Goal: Obtain resource: Download file/media

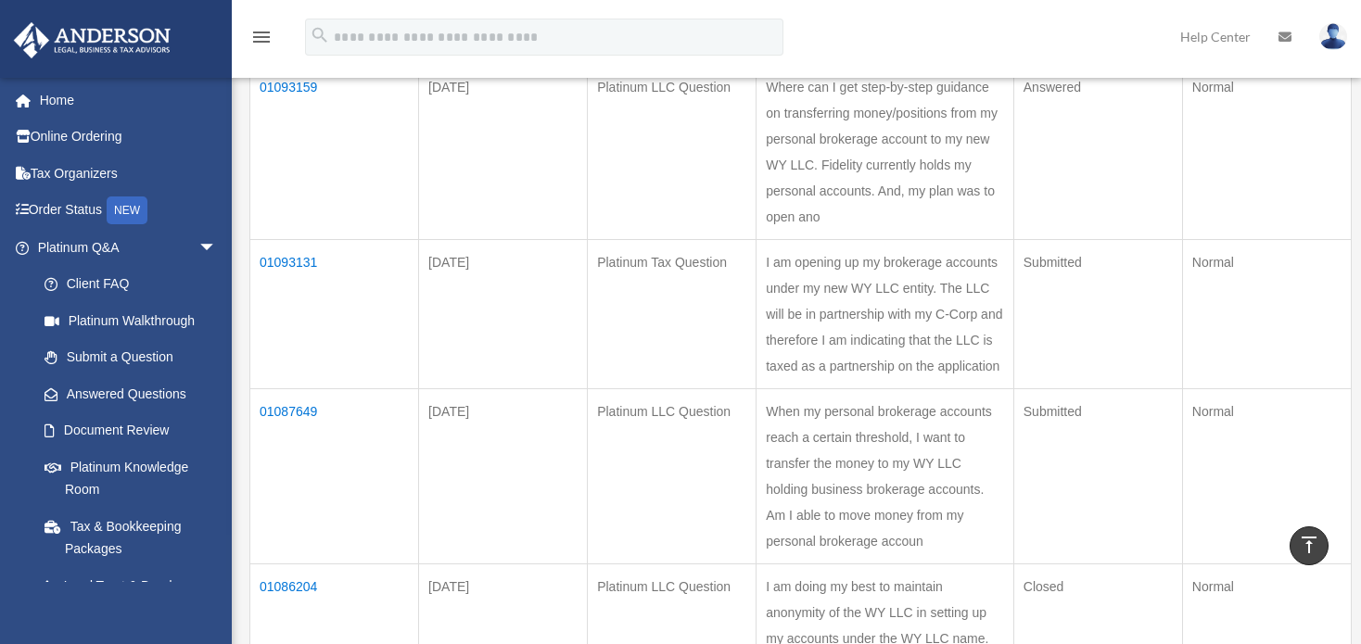
scroll to position [278, 0]
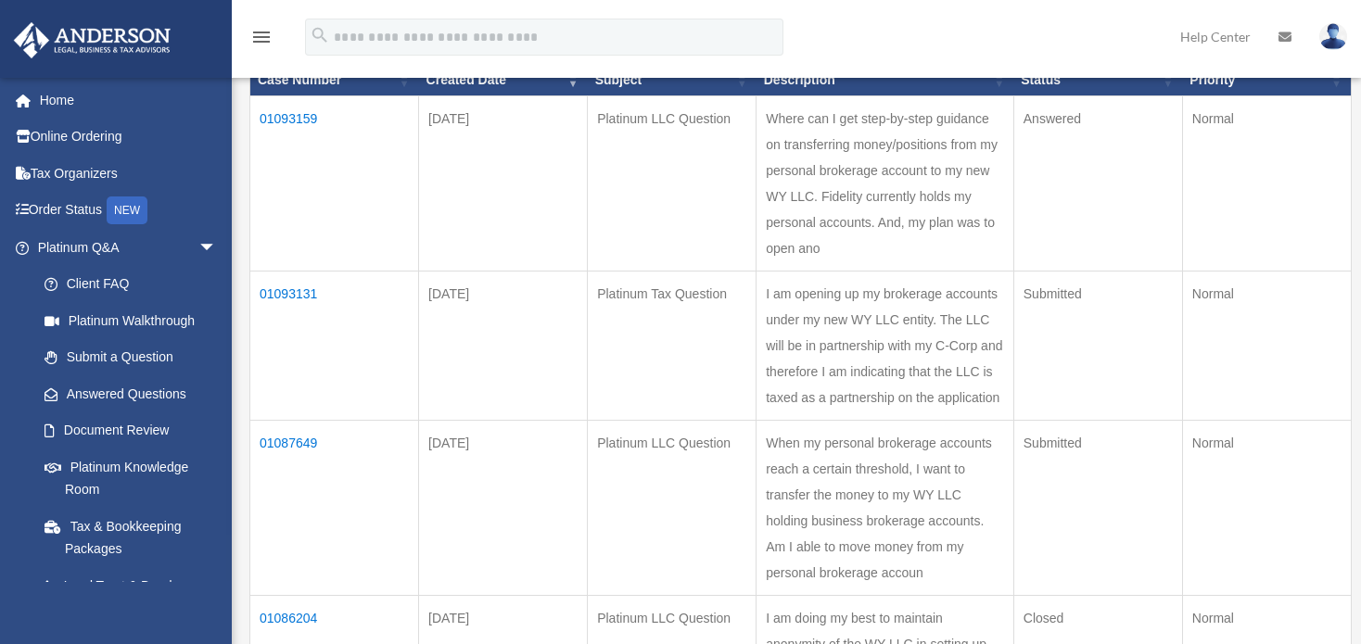
click at [277, 318] on td "01093131" at bounding box center [334, 345] width 169 height 149
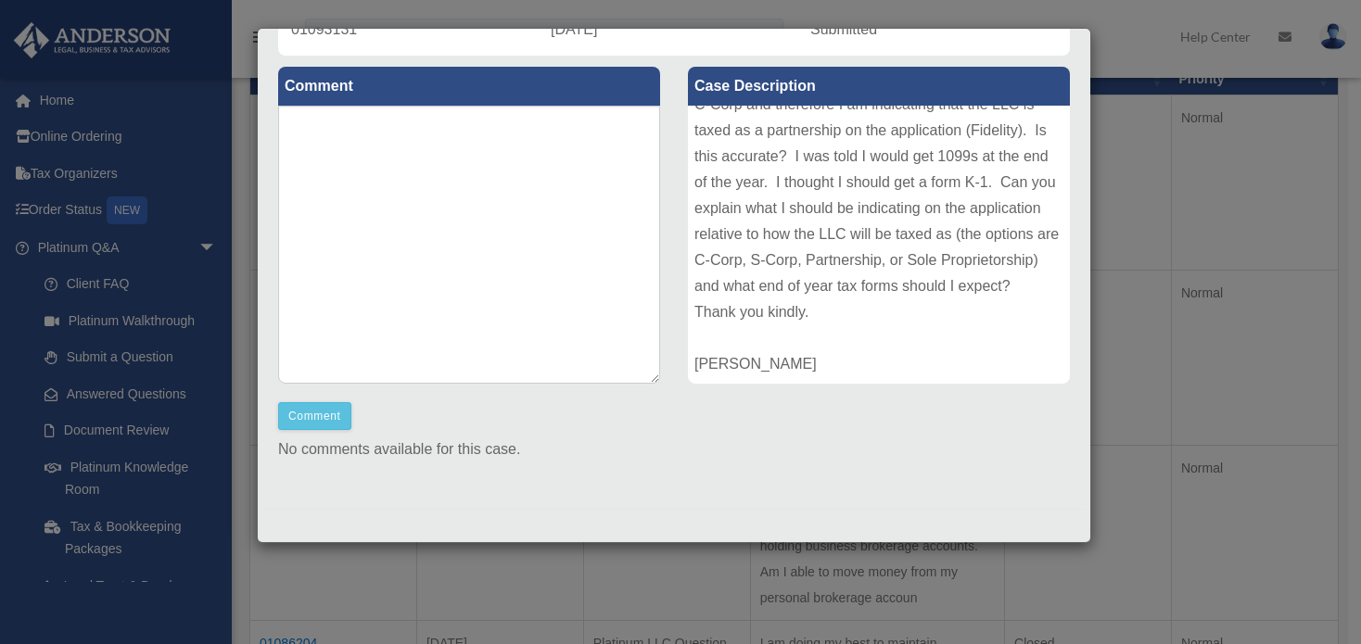
scroll to position [0, 0]
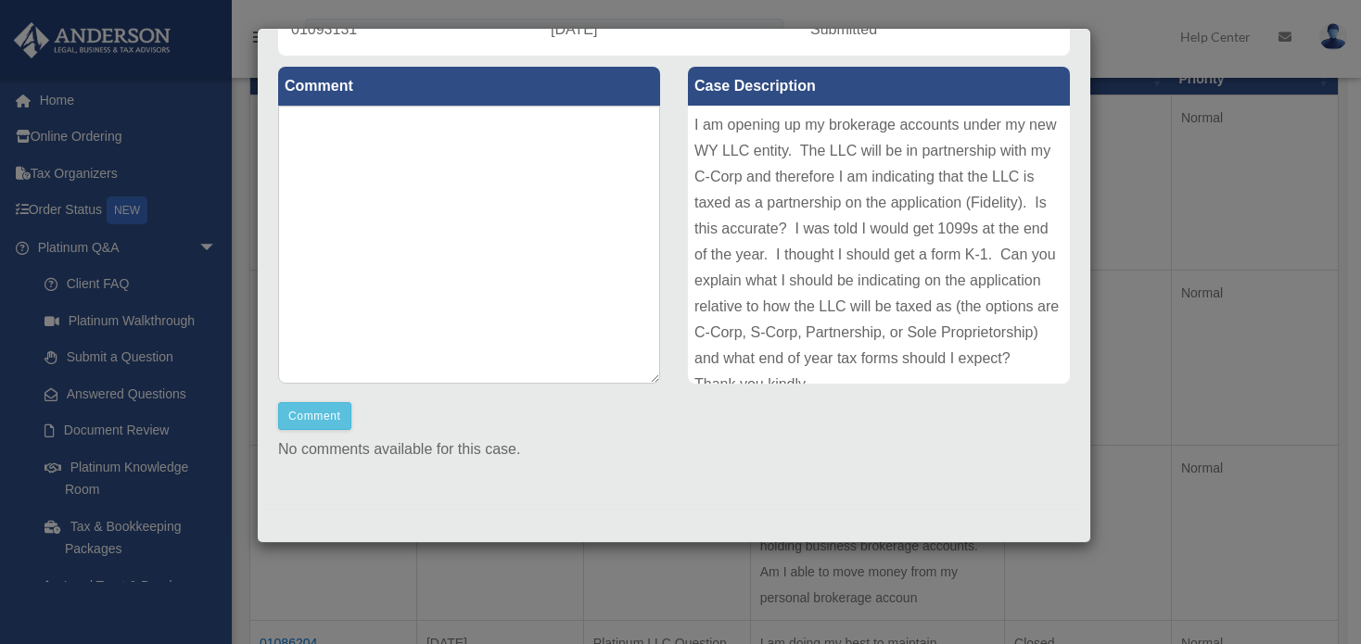
click at [1147, 419] on div "Case Detail × Platinum Tax Question Case Number 01093131 Created Date August 29…" at bounding box center [680, 322] width 1361 height 644
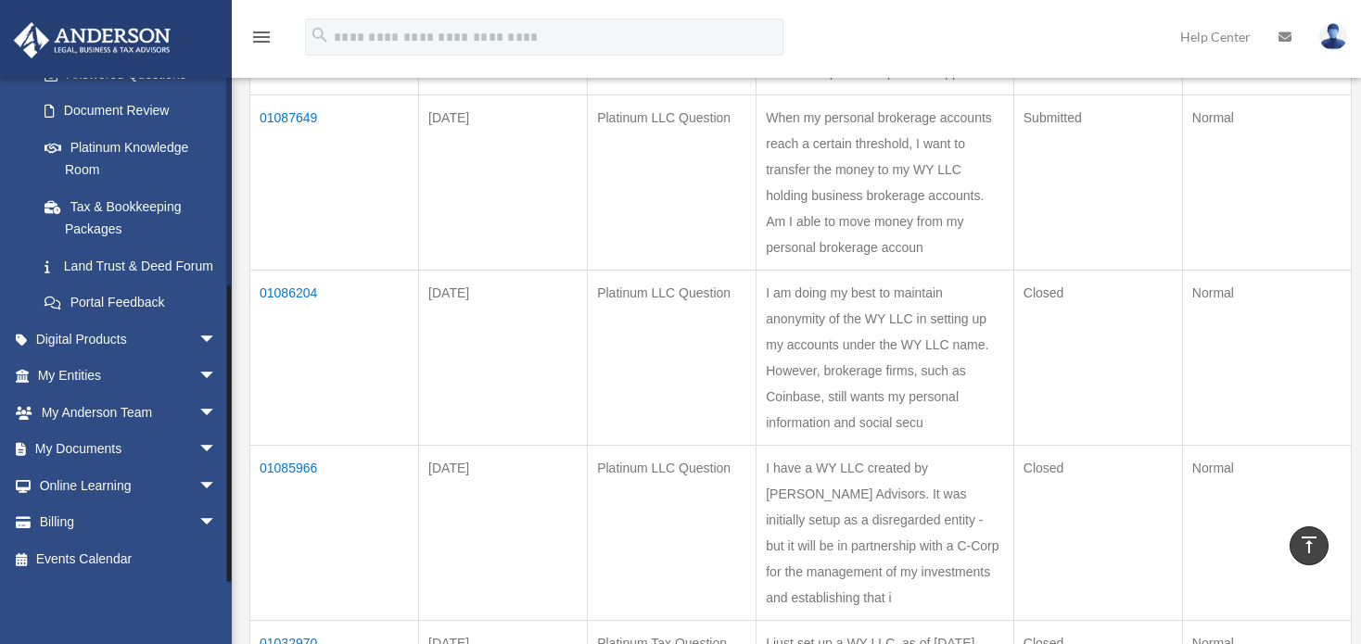
scroll to position [649, 0]
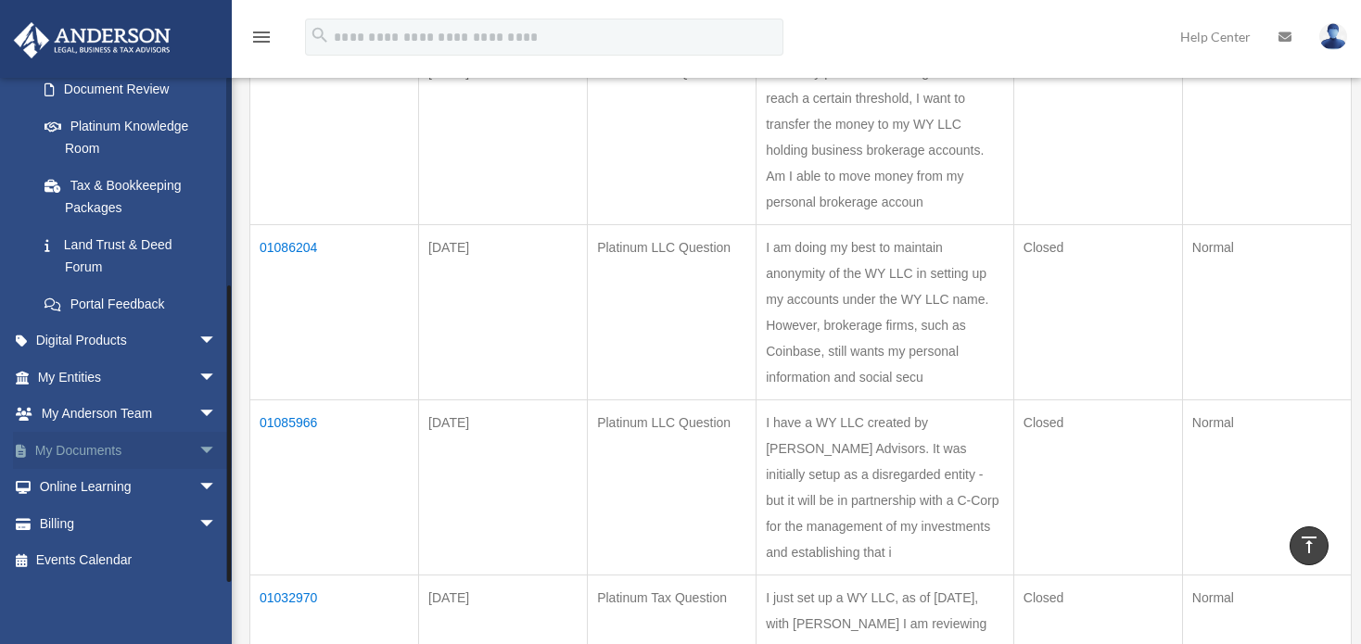
click at [198, 444] on span "arrow_drop_down" at bounding box center [216, 451] width 37 height 38
click at [64, 486] on span at bounding box center [61, 487] width 12 height 13
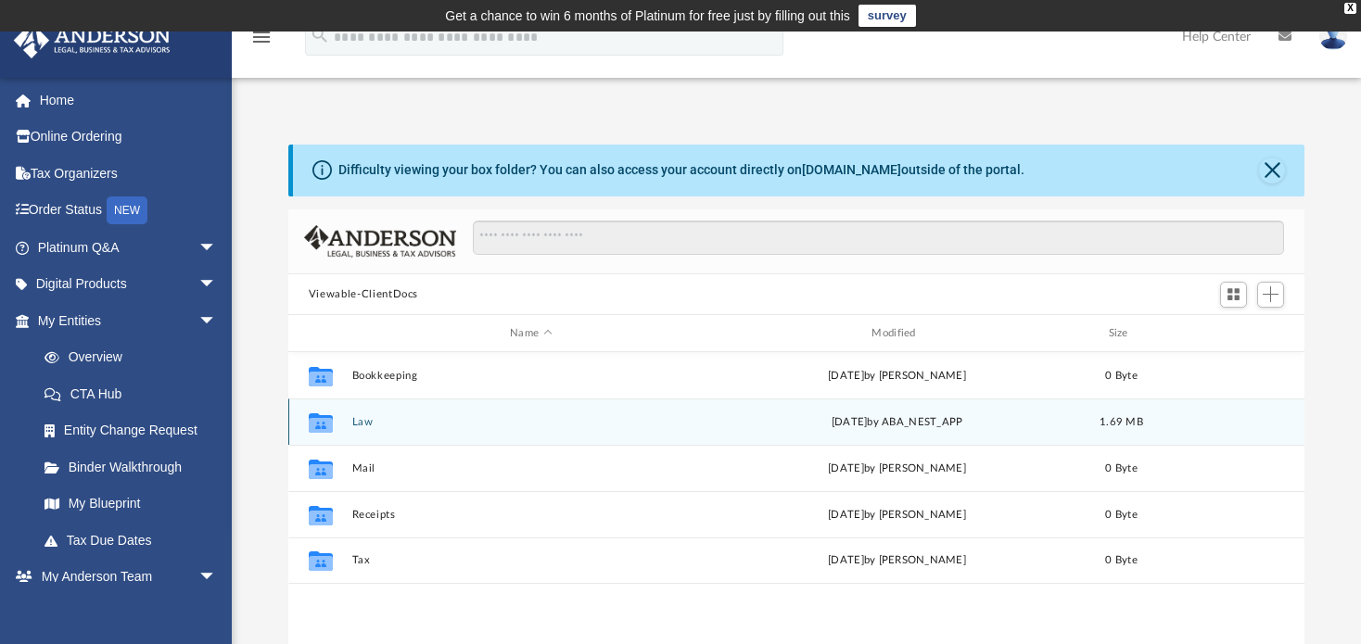
scroll to position [408, 1003]
click at [359, 420] on button "Law" at bounding box center [530, 422] width 358 height 12
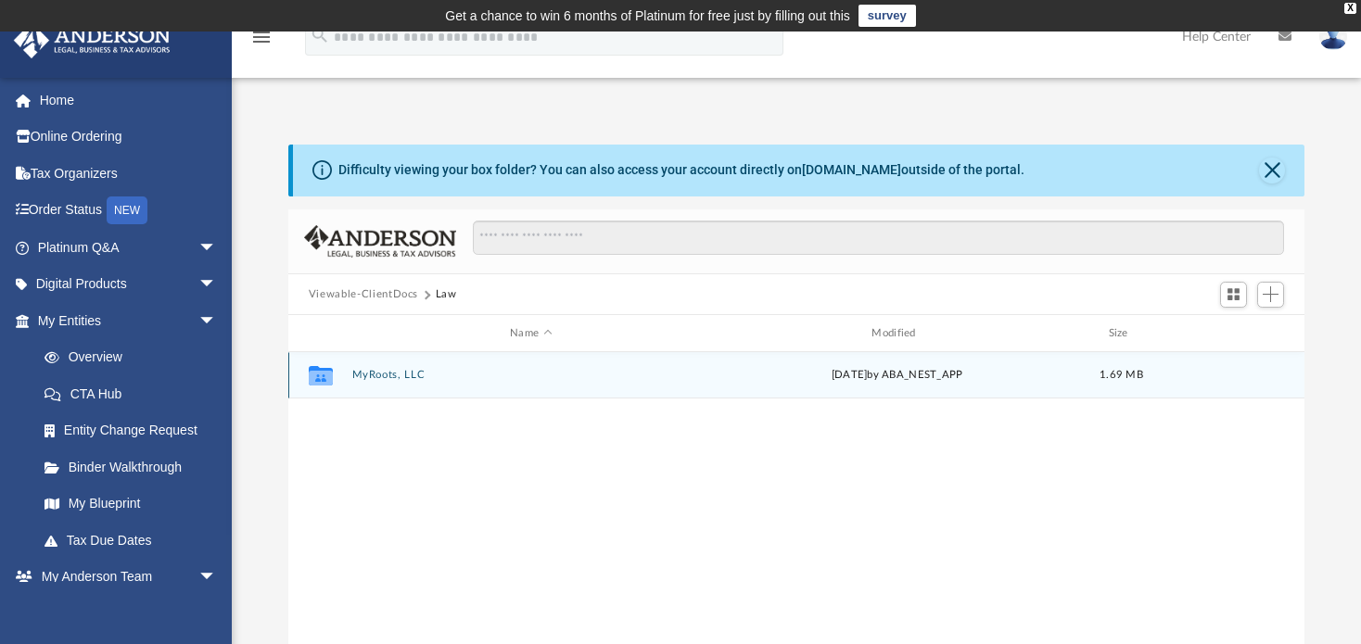
click at [363, 371] on button "MyRoots, LLC" at bounding box center [530, 376] width 358 height 12
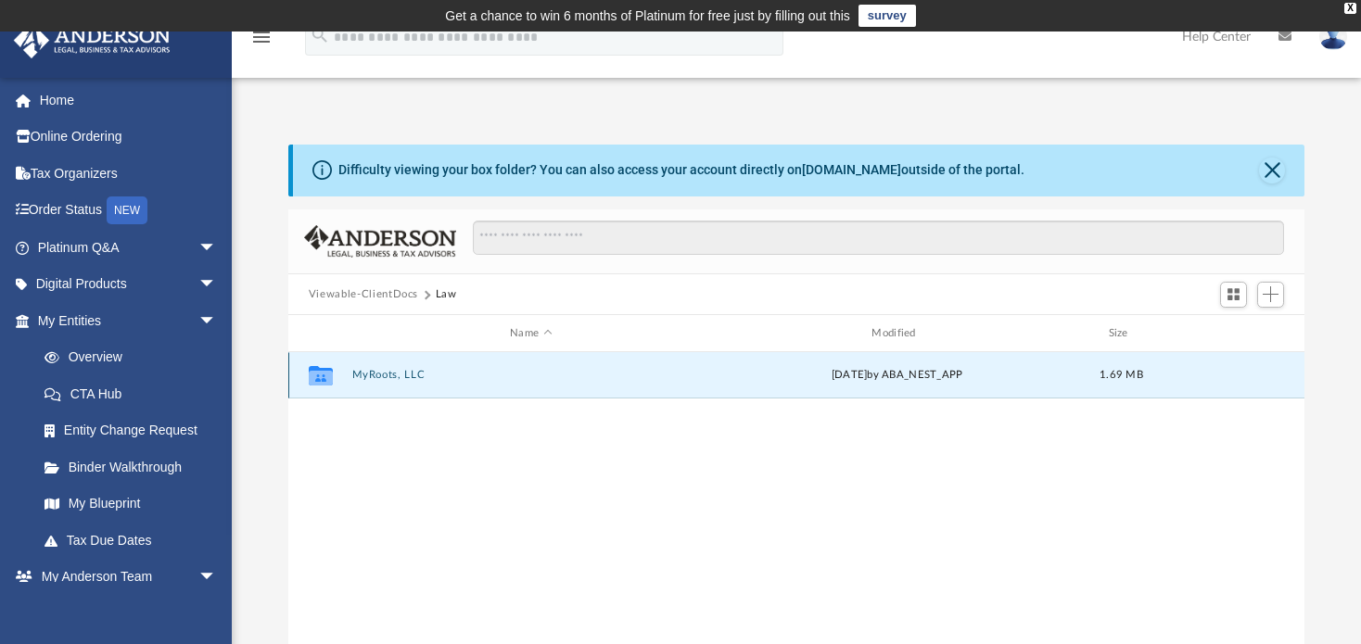
click at [363, 371] on button "MyRoots, LLC" at bounding box center [530, 376] width 358 height 12
click at [385, 373] on button "Initial Docs" at bounding box center [530, 376] width 358 height 12
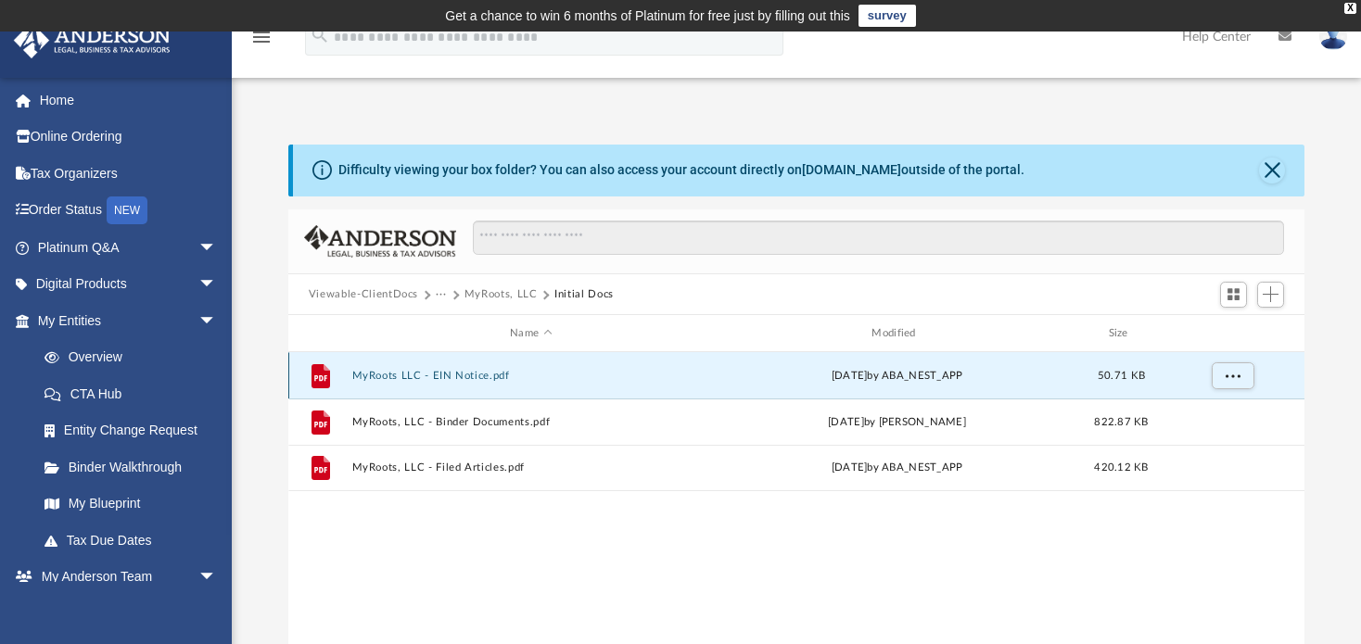
click at [404, 370] on button "MyRoots LLC - EIN Notice.pdf" at bounding box center [530, 376] width 358 height 12
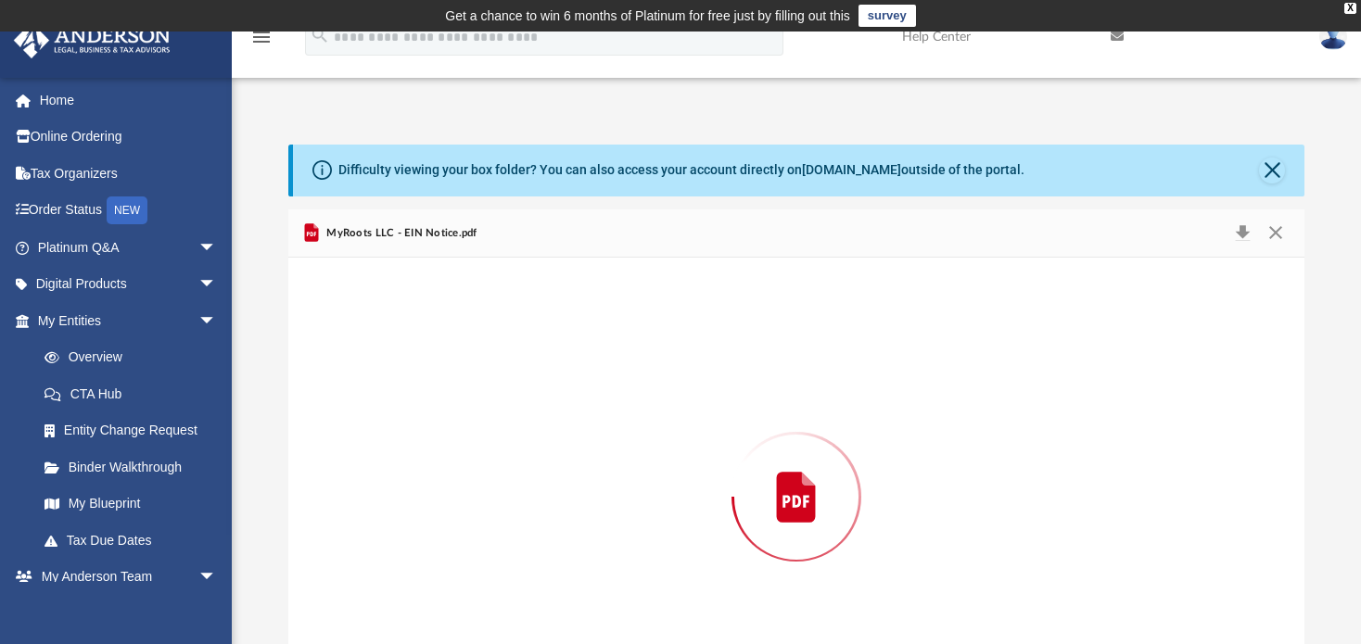
scroll to position [92, 0]
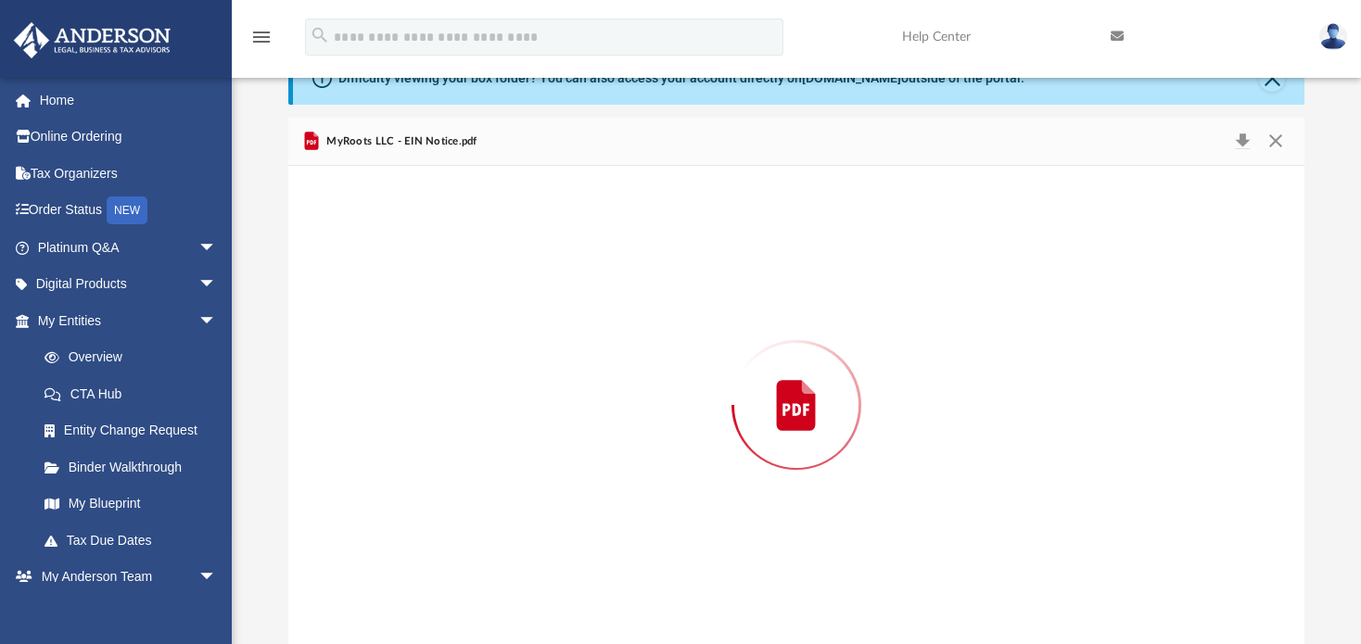
click at [404, 370] on div "Preview" at bounding box center [796, 405] width 1016 height 478
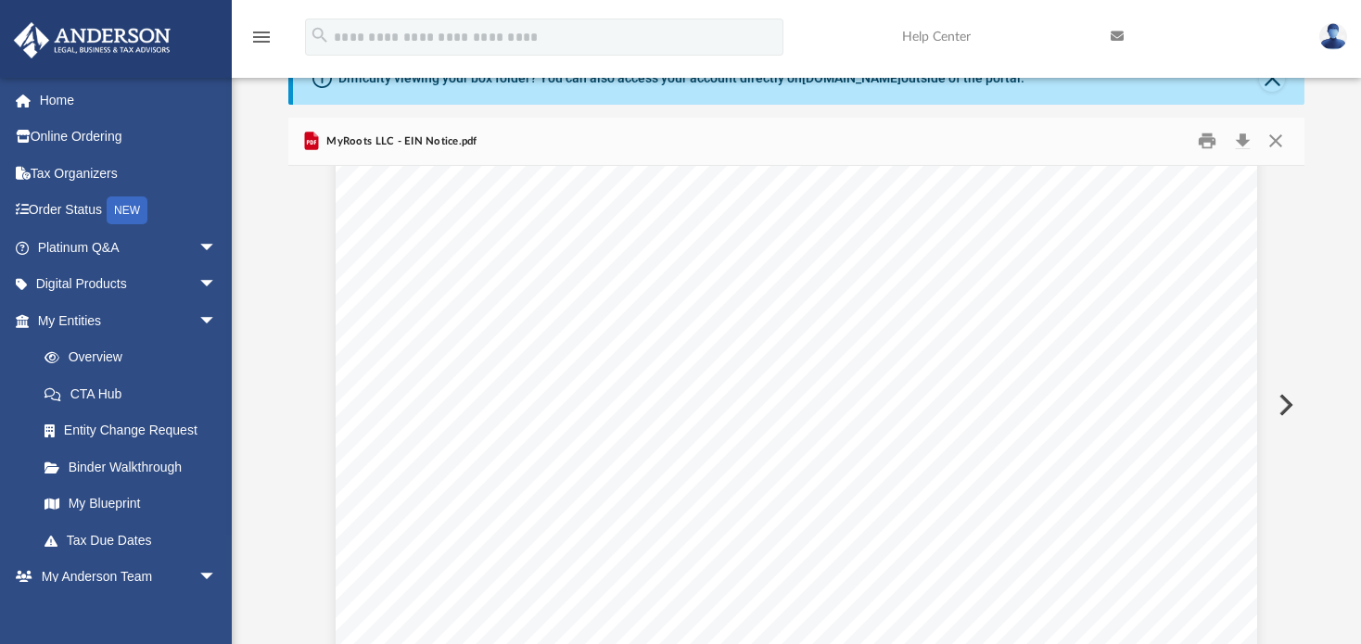
scroll to position [0, 0]
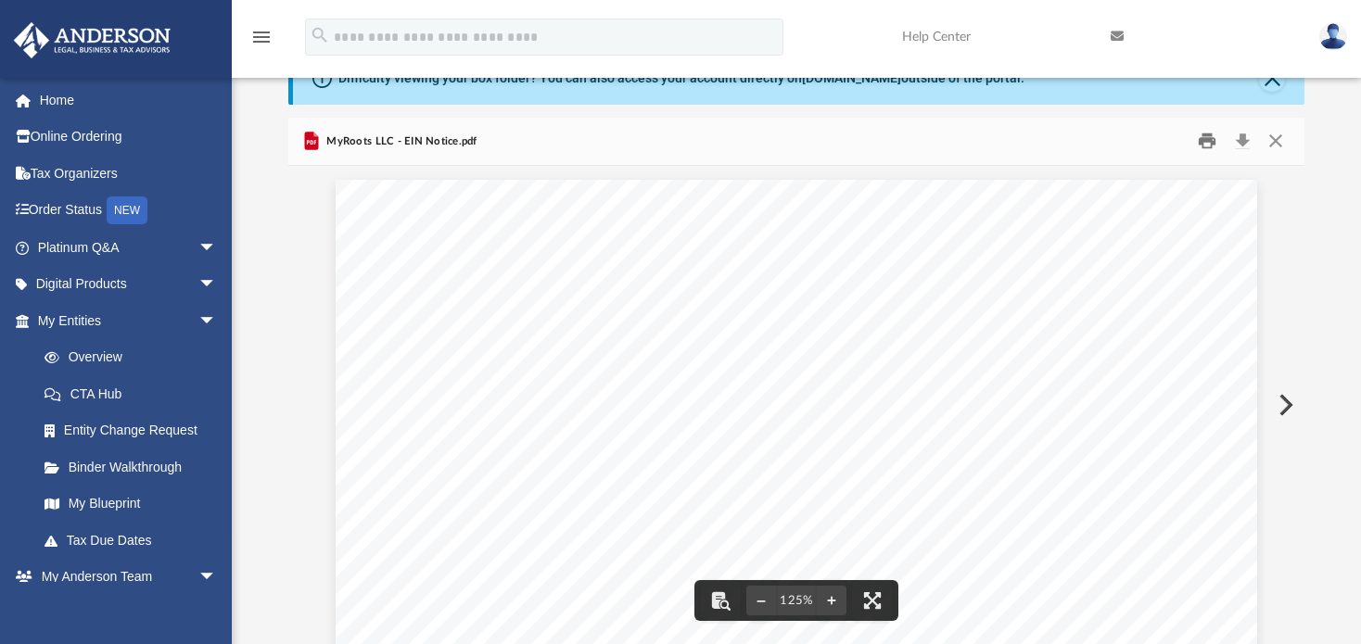
click at [1209, 132] on button "Print" at bounding box center [1208, 141] width 37 height 29
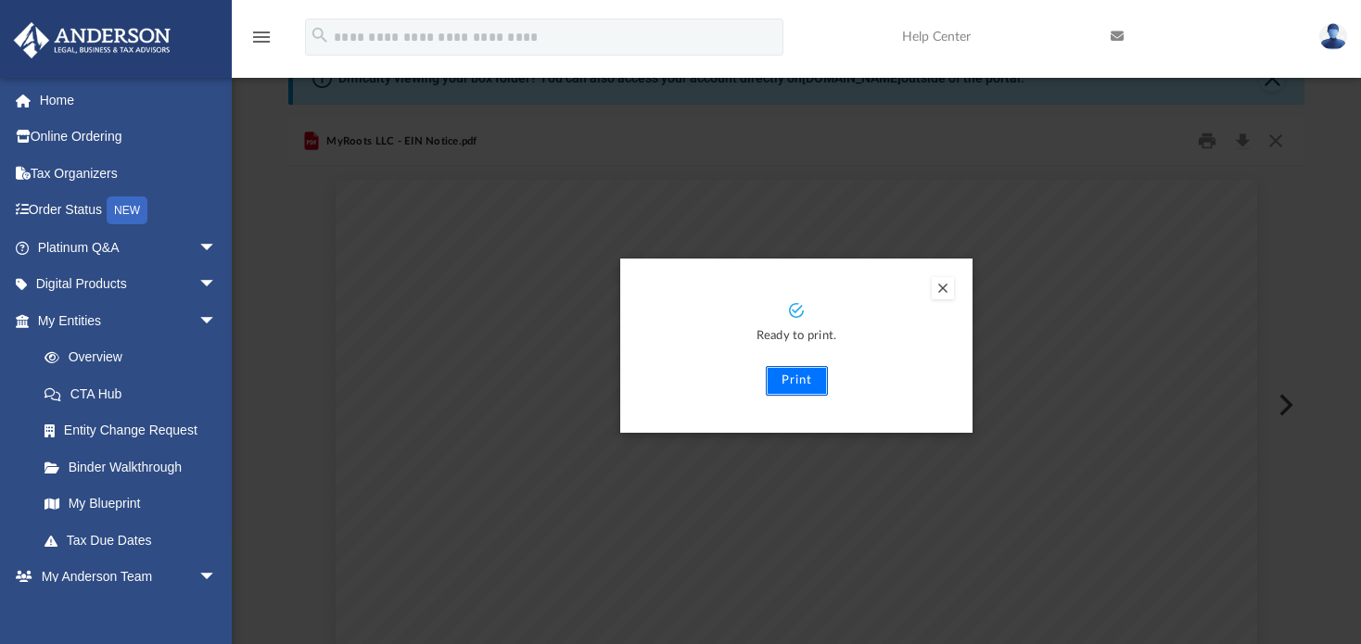
click at [792, 378] on button "Print" at bounding box center [797, 381] width 62 height 30
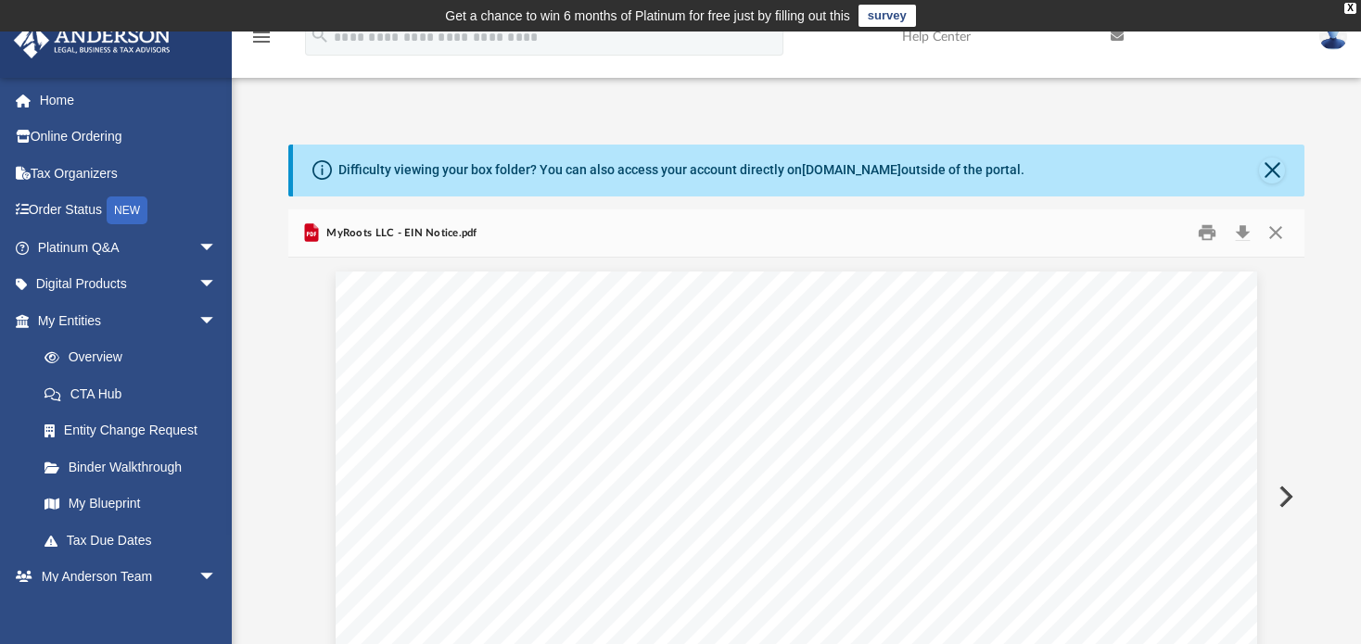
click at [307, 234] on icon "Preview" at bounding box center [311, 235] width 9 height 5
click at [1212, 230] on button "Print" at bounding box center [1208, 233] width 37 height 29
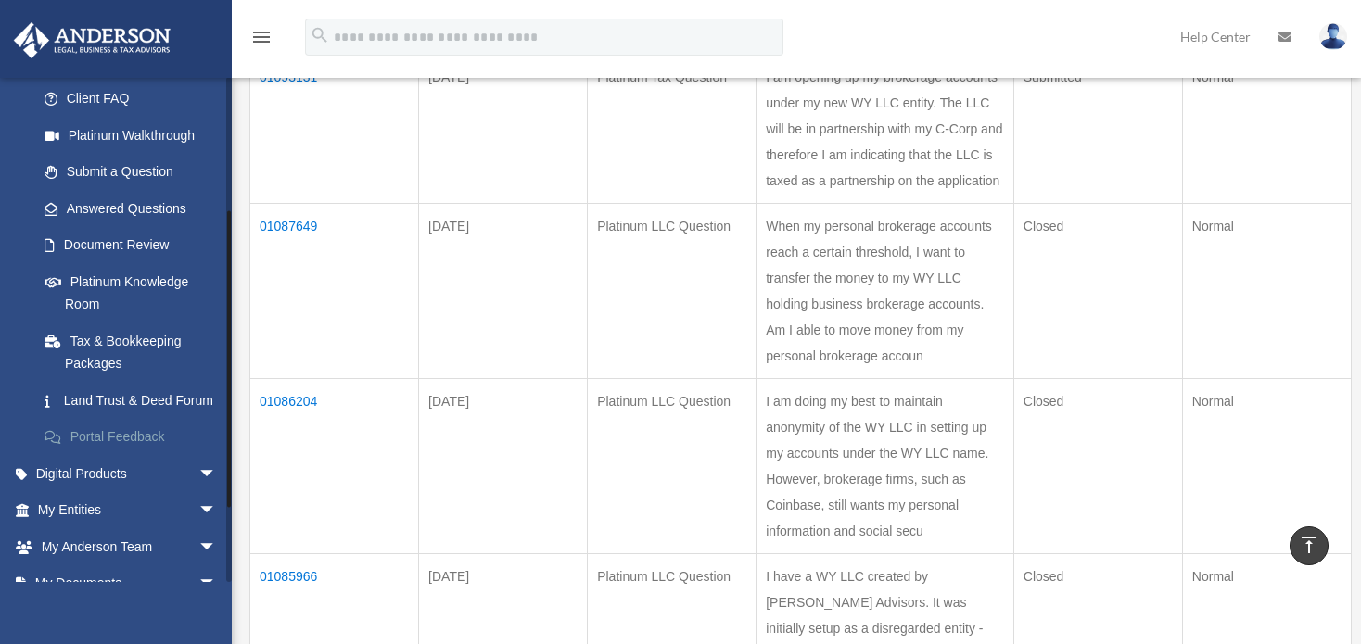
scroll to position [278, 0]
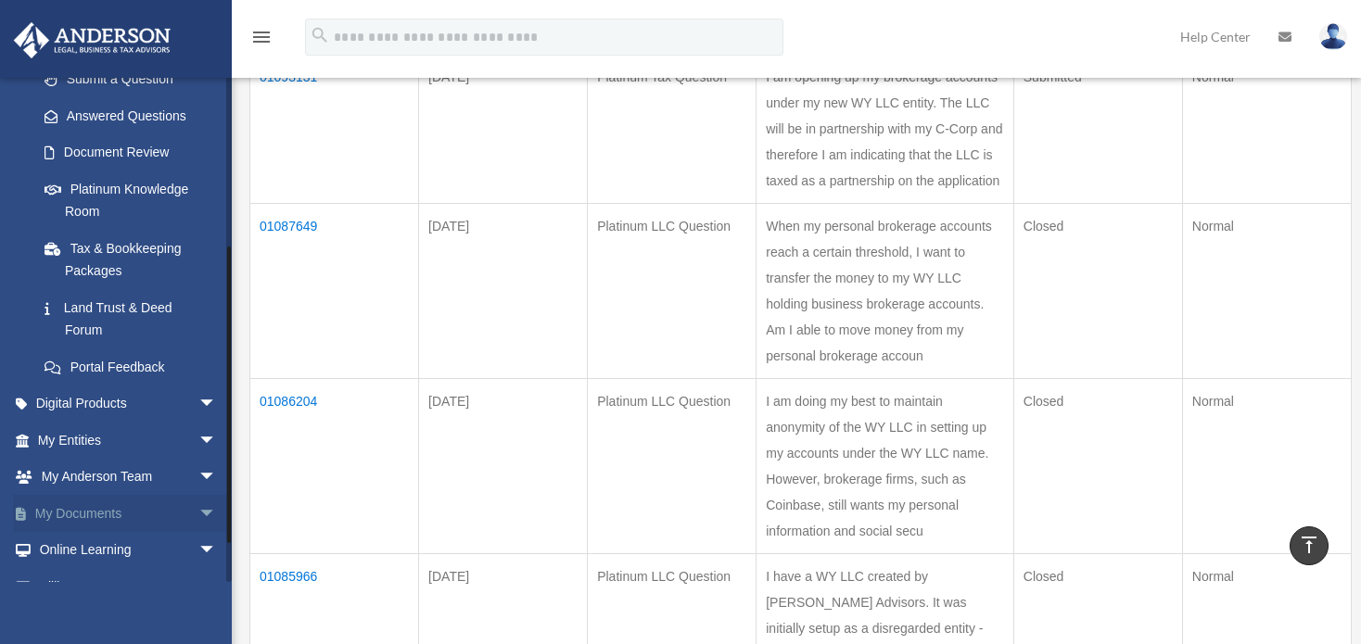
click at [198, 514] on span "arrow_drop_down" at bounding box center [216, 514] width 37 height 38
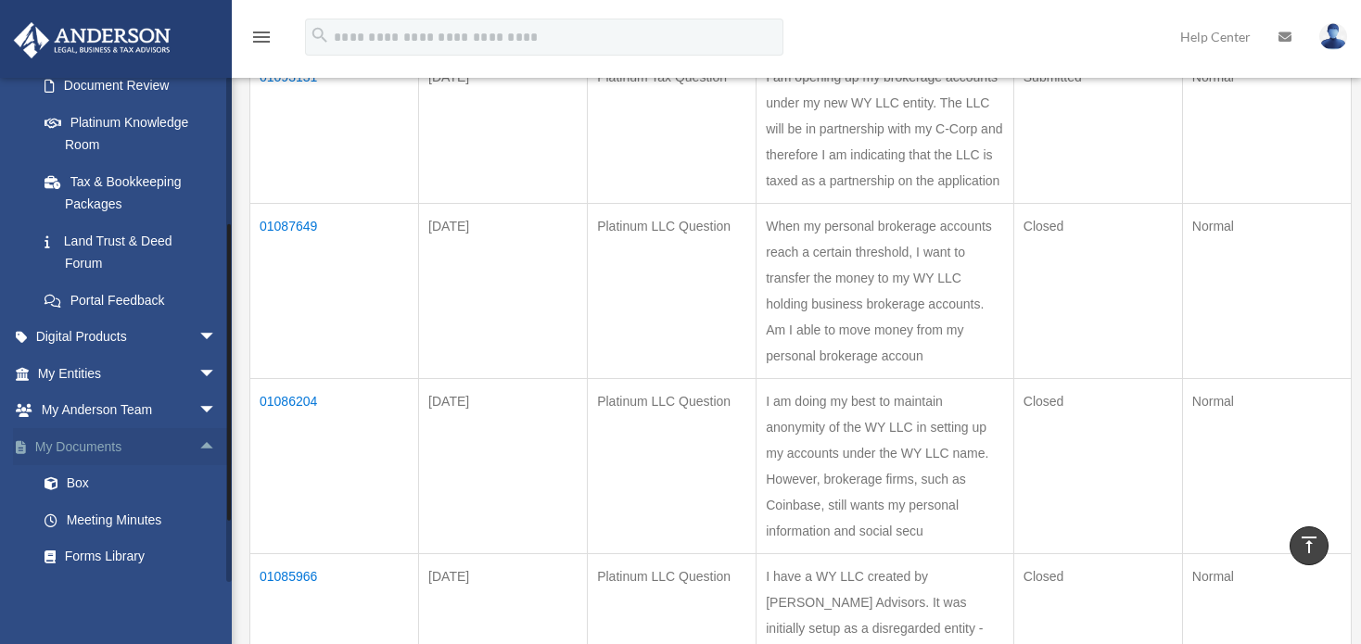
scroll to position [371, 0]
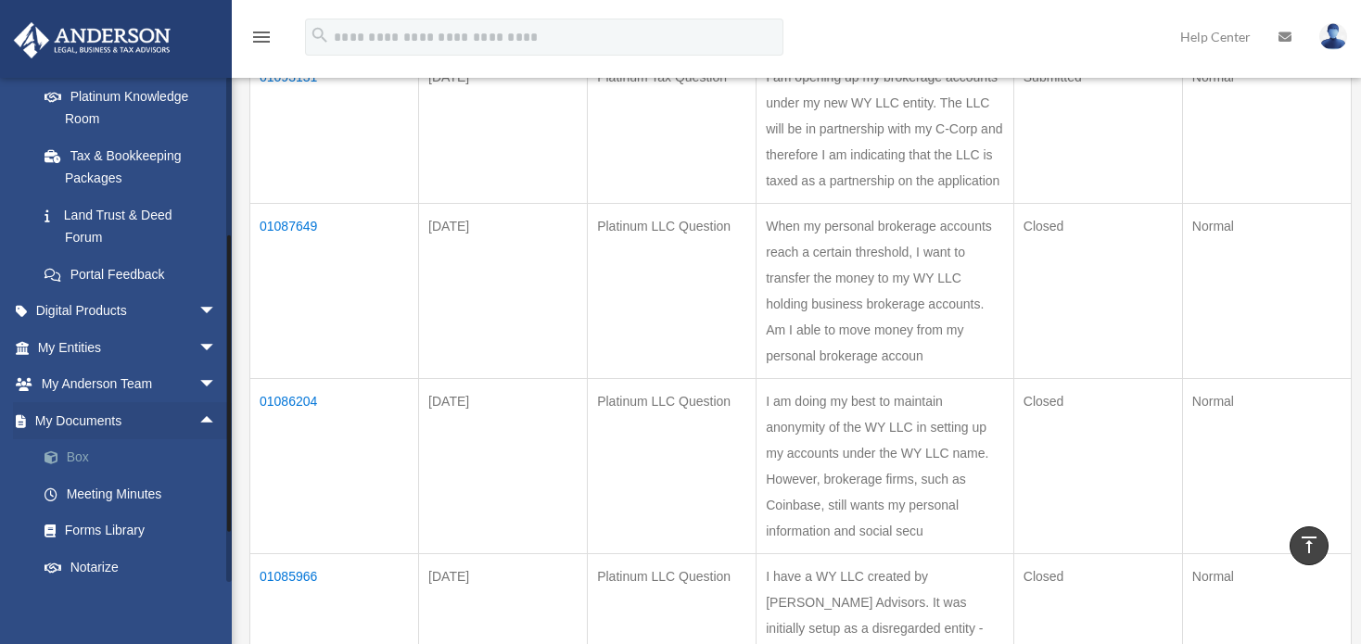
click at [71, 454] on link "Box" at bounding box center [135, 458] width 219 height 37
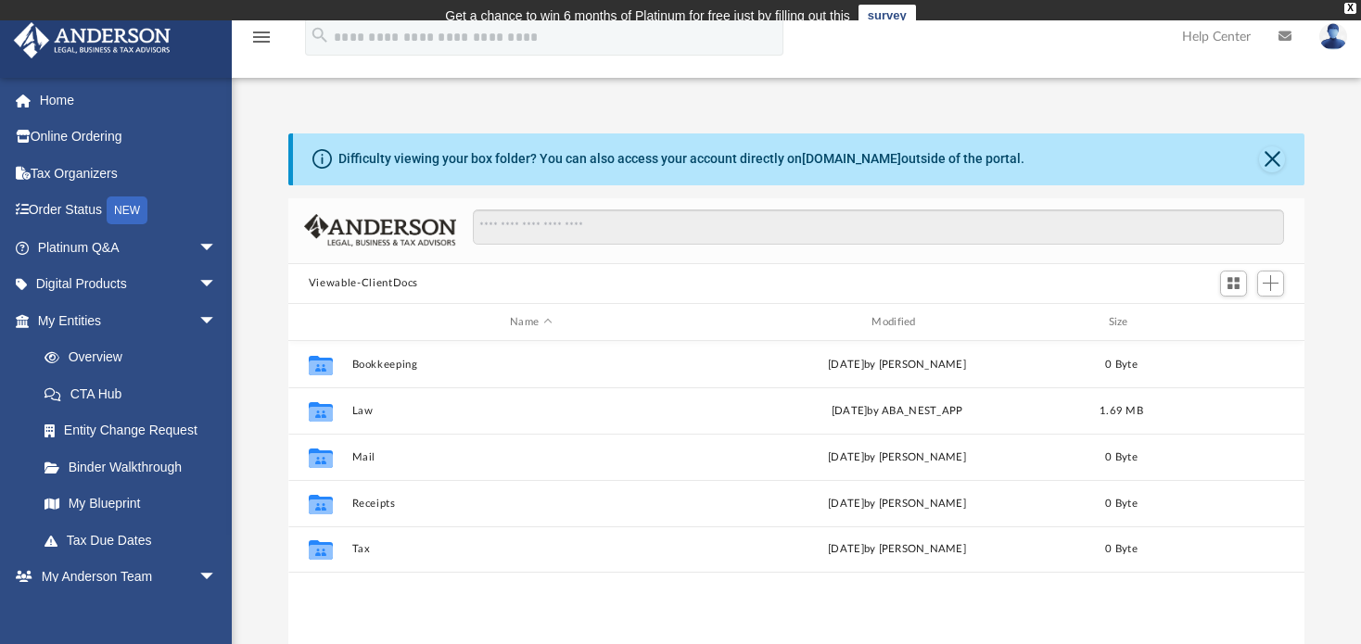
scroll to position [408, 1003]
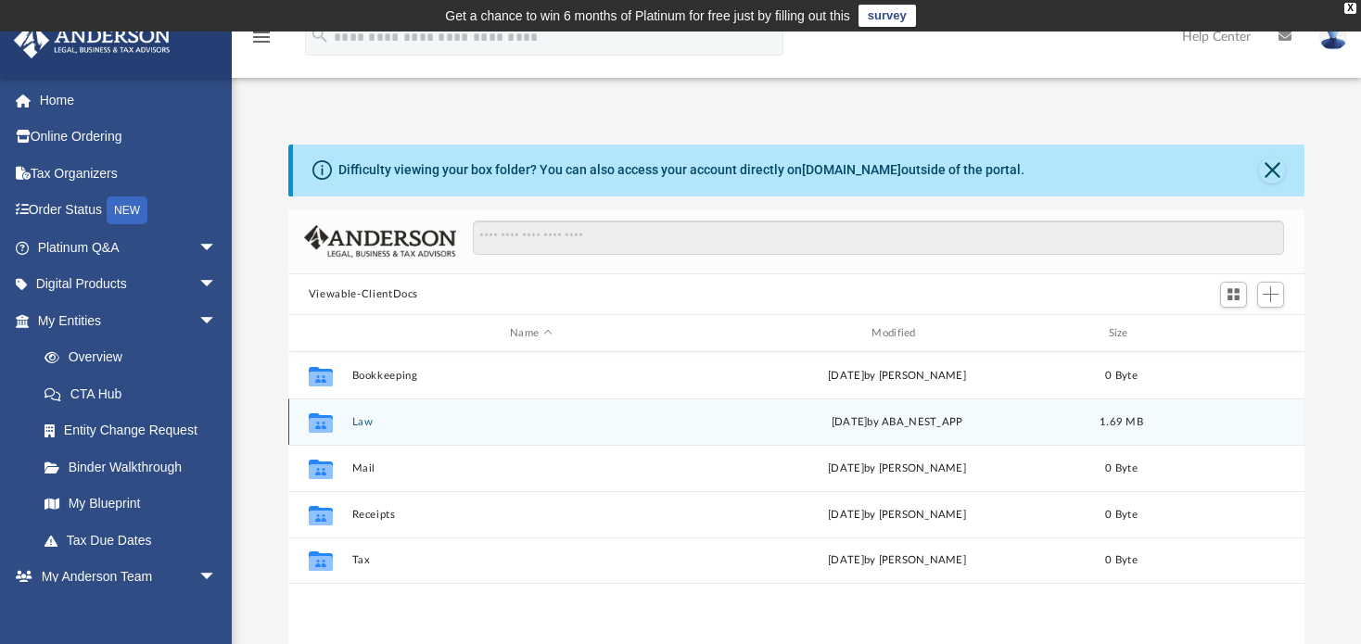
click at [337, 414] on div "Collaborated Folder" at bounding box center [321, 423] width 46 height 30
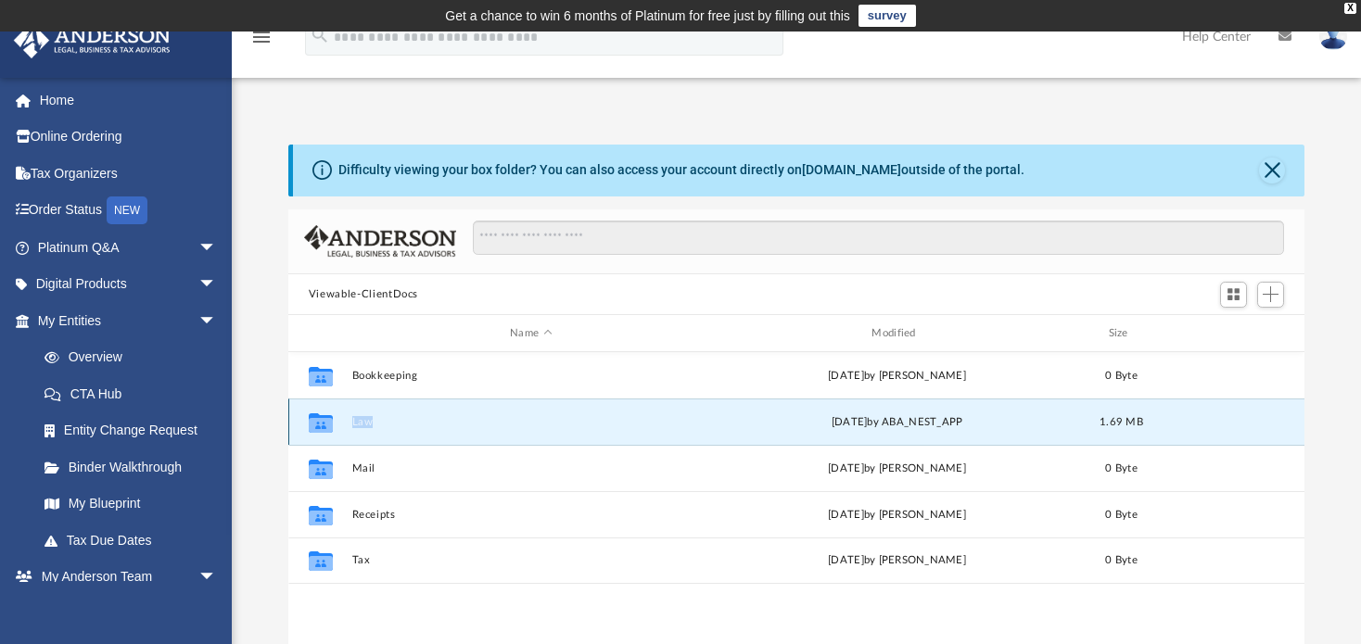
click at [337, 414] on div "Collaborated Folder" at bounding box center [321, 423] width 46 height 30
click at [314, 428] on icon "grid" at bounding box center [321, 425] width 24 height 15
click at [366, 421] on button "Law" at bounding box center [530, 422] width 358 height 12
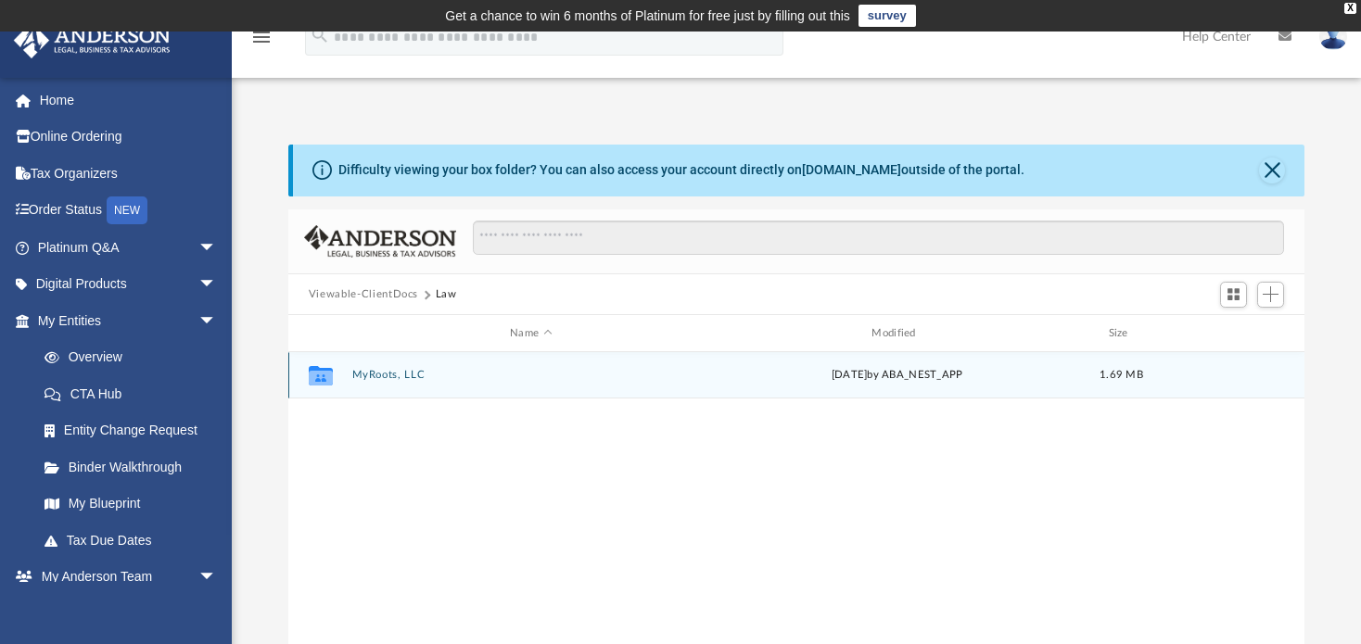
click at [405, 371] on button "MyRoots, LLC" at bounding box center [530, 376] width 358 height 12
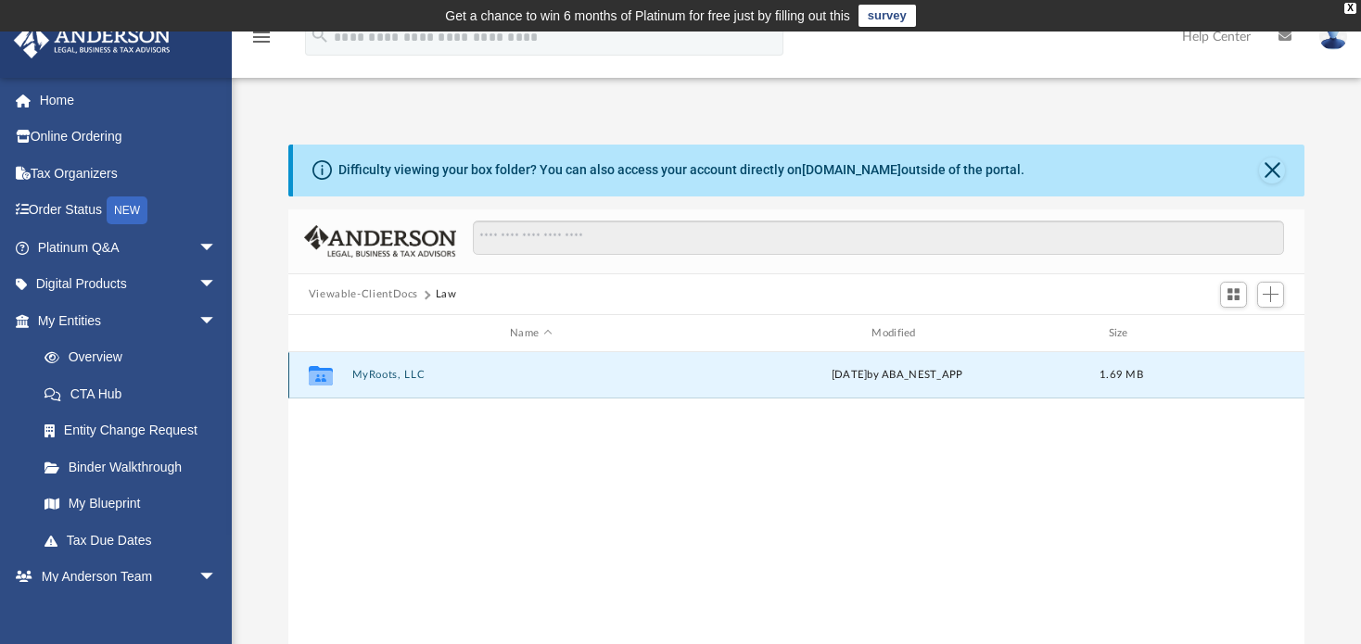
click at [405, 371] on button "MyRoots, LLC" at bounding box center [530, 376] width 358 height 12
click at [378, 371] on button "Initial Docs" at bounding box center [530, 376] width 358 height 12
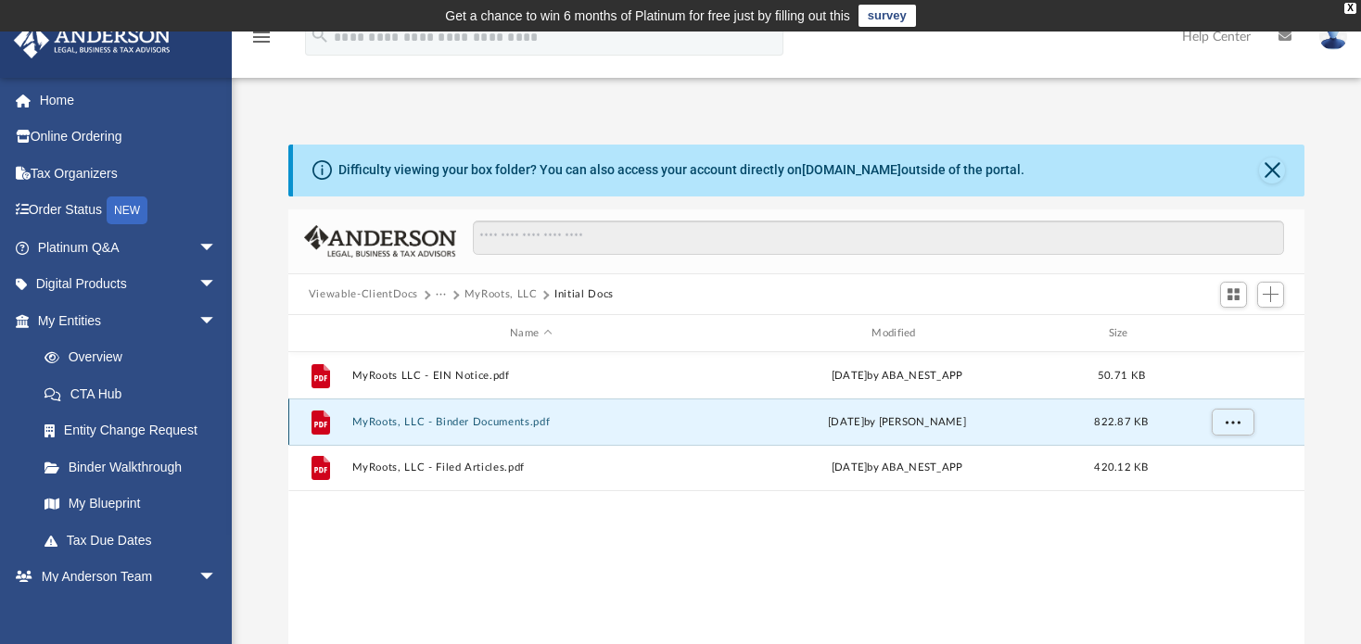
click at [393, 423] on button "MyRoots, LLC - Binder Documents.pdf" at bounding box center [530, 422] width 358 height 12
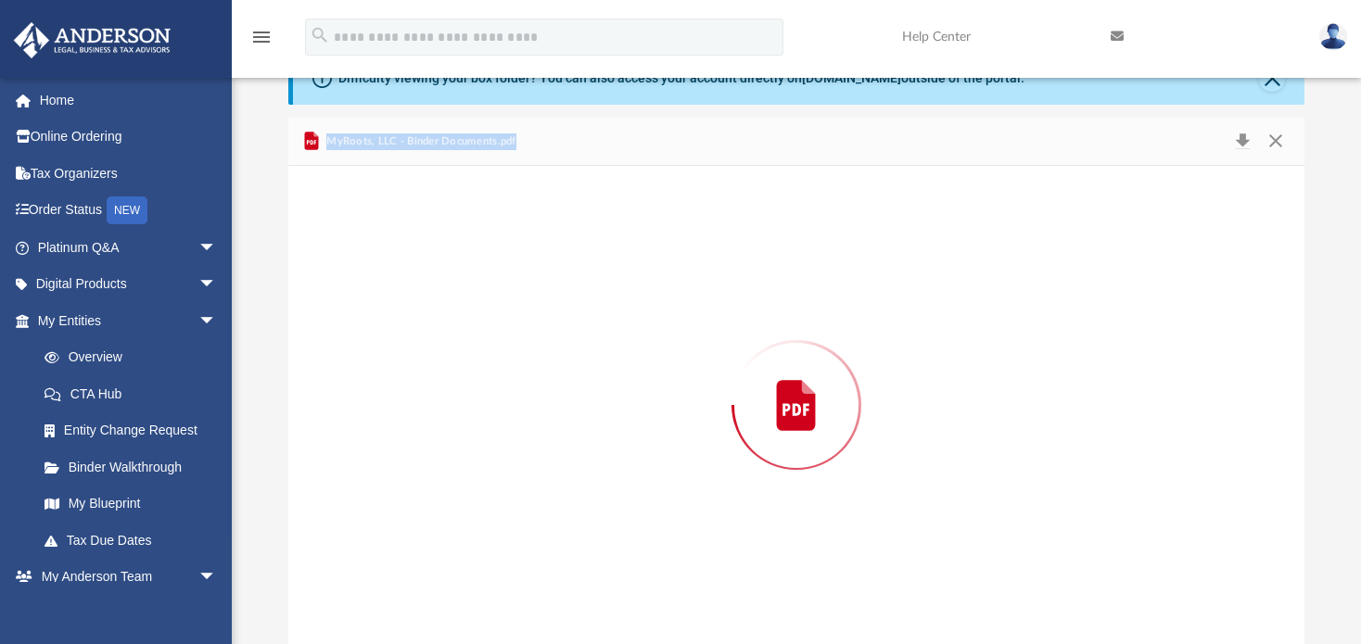
click at [393, 423] on div "Preview" at bounding box center [796, 405] width 1016 height 478
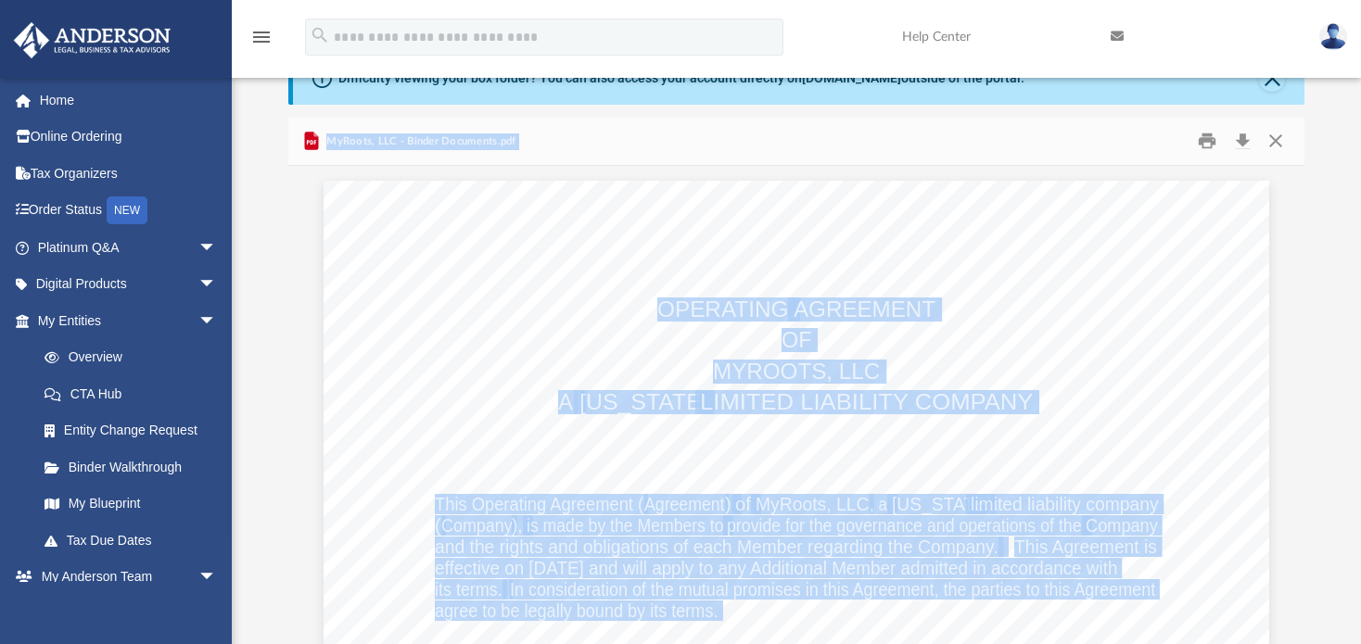
scroll to position [15022, 0]
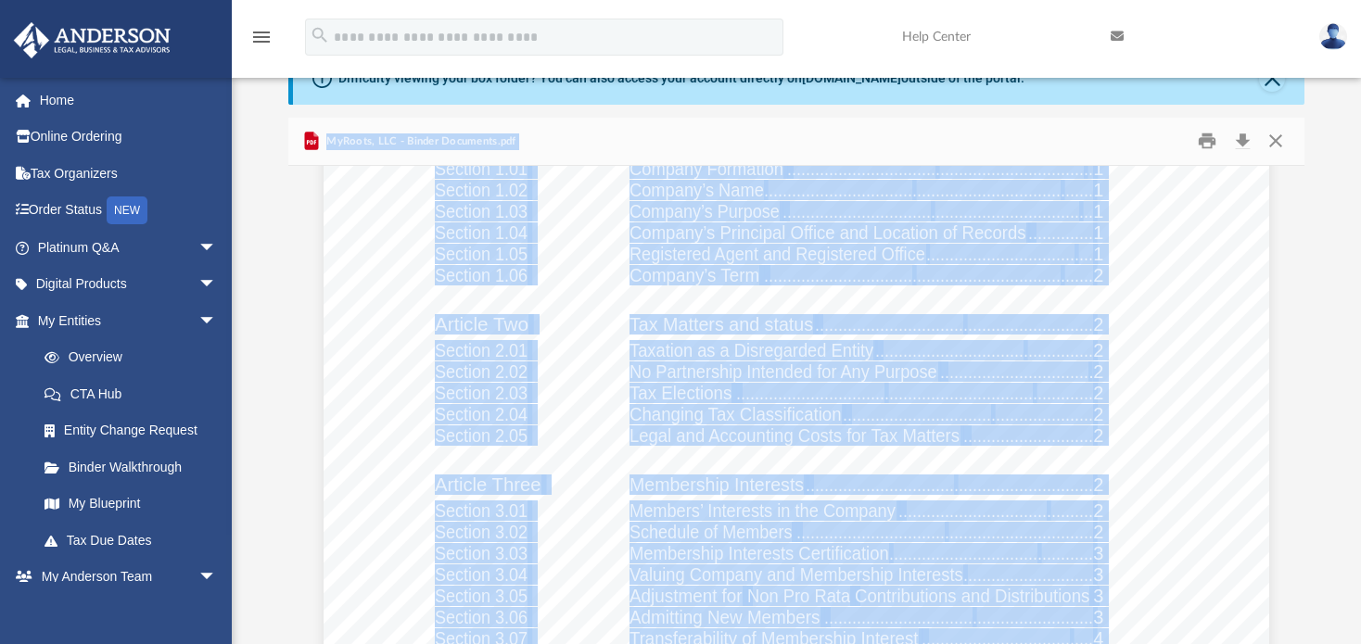
scroll to position [8809, 0]
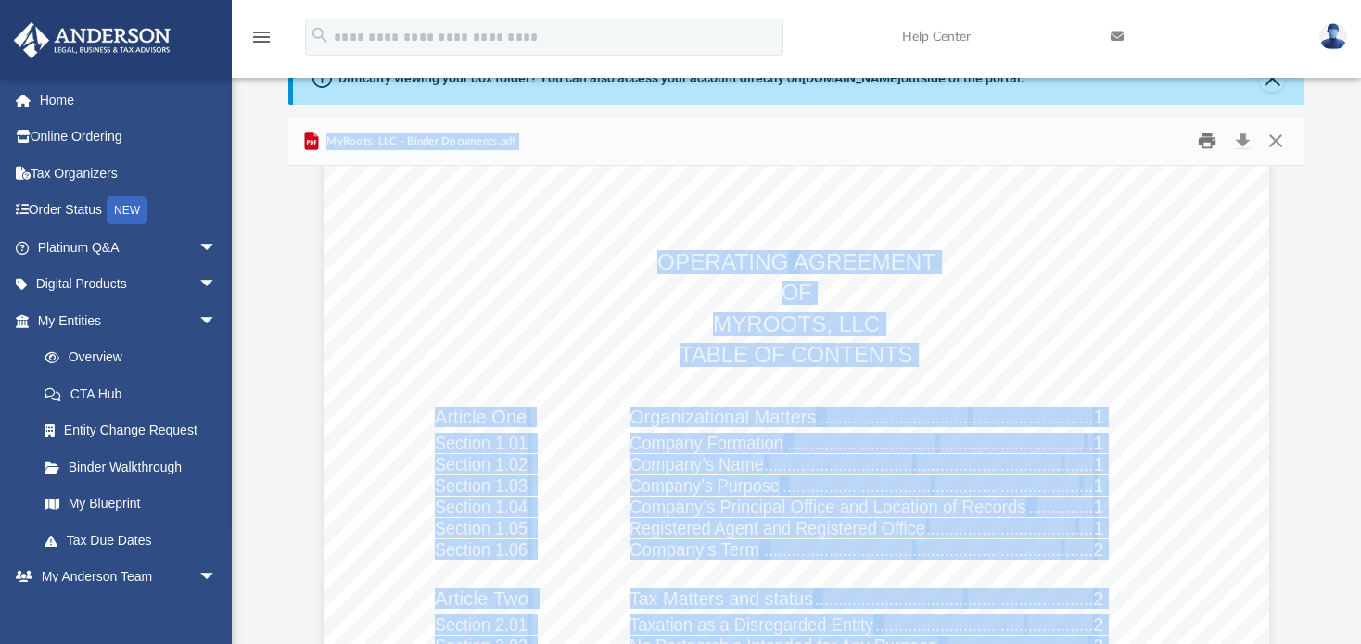
click at [1206, 143] on button "Print" at bounding box center [1208, 141] width 37 height 29
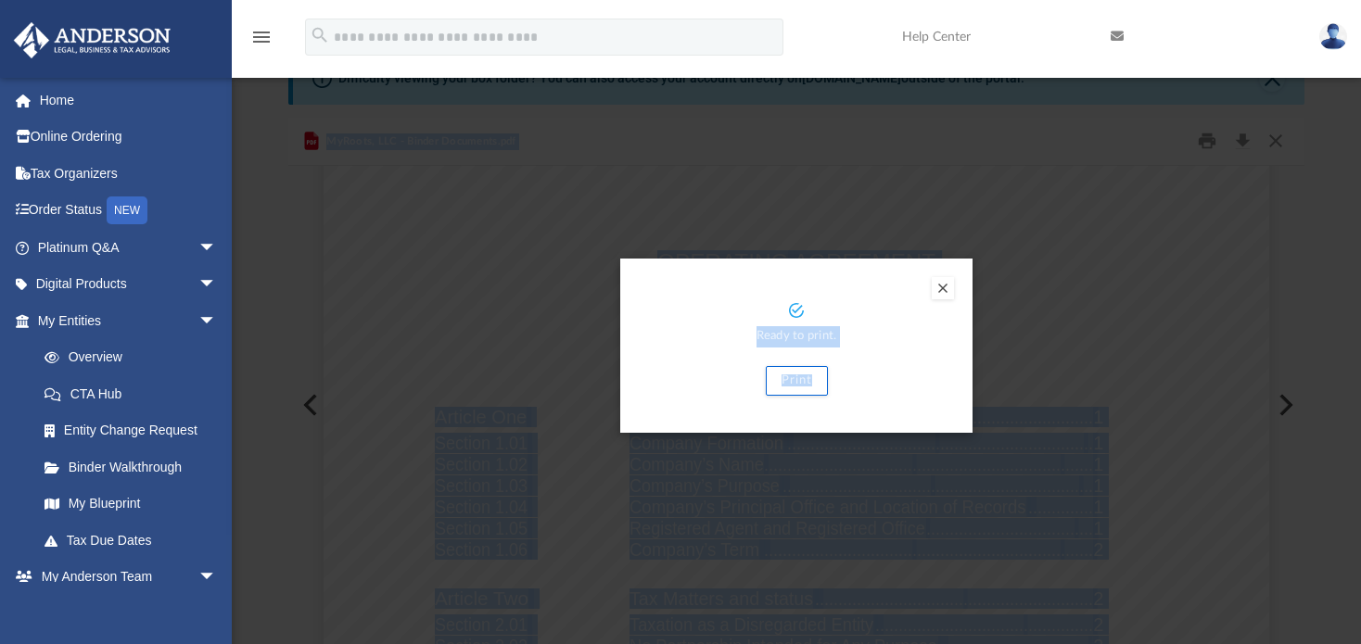
click at [937, 288] on button "Preview" at bounding box center [943, 288] width 22 height 22
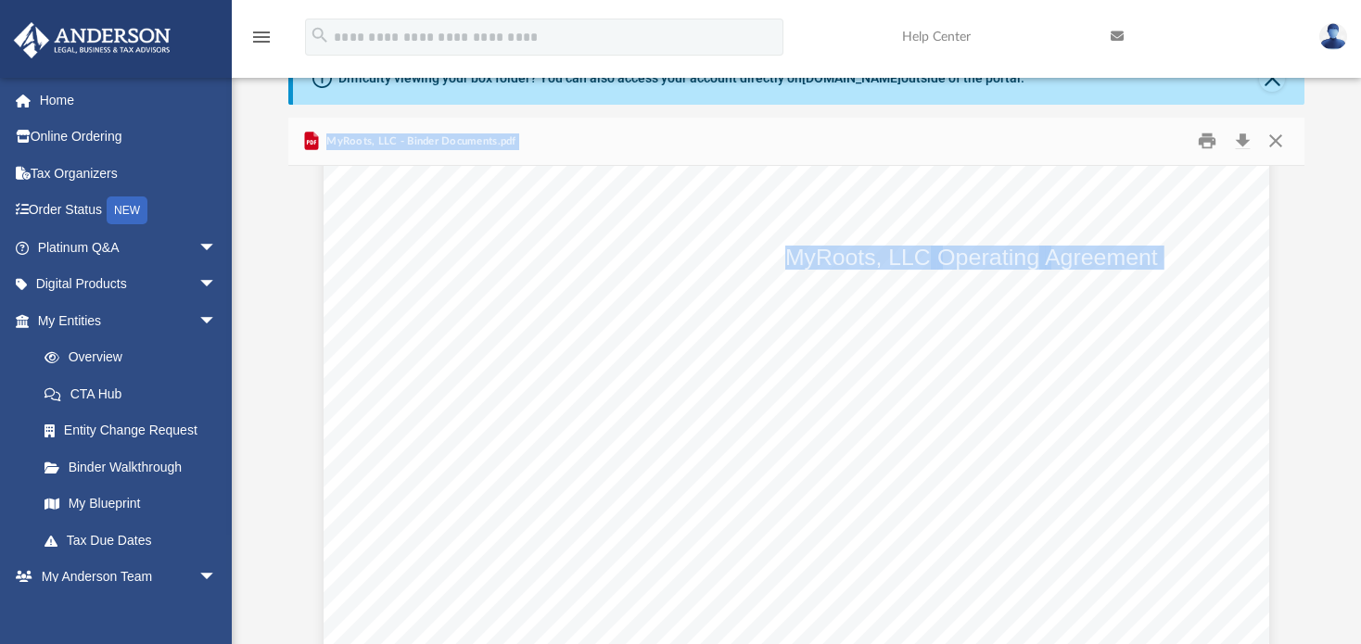
scroll to position [5749, 0]
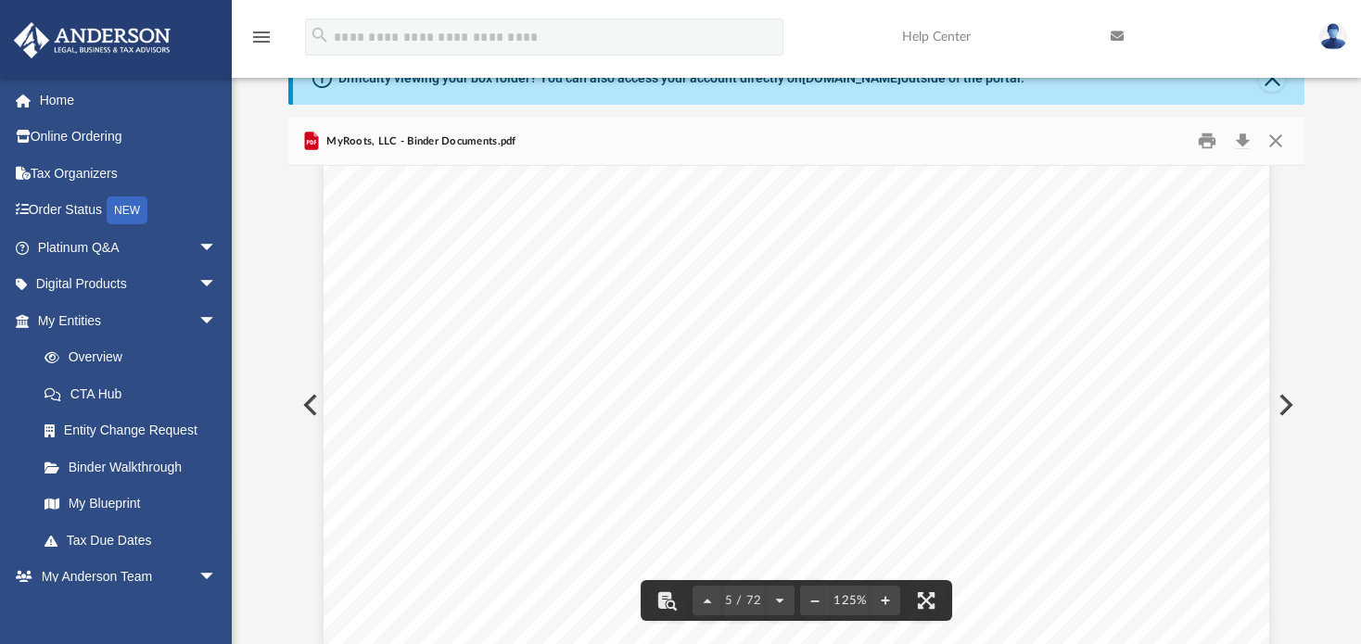
click at [471, 142] on span "MyRoots, LLC - Binder Documents.pdf" at bounding box center [420, 142] width 194 height 17
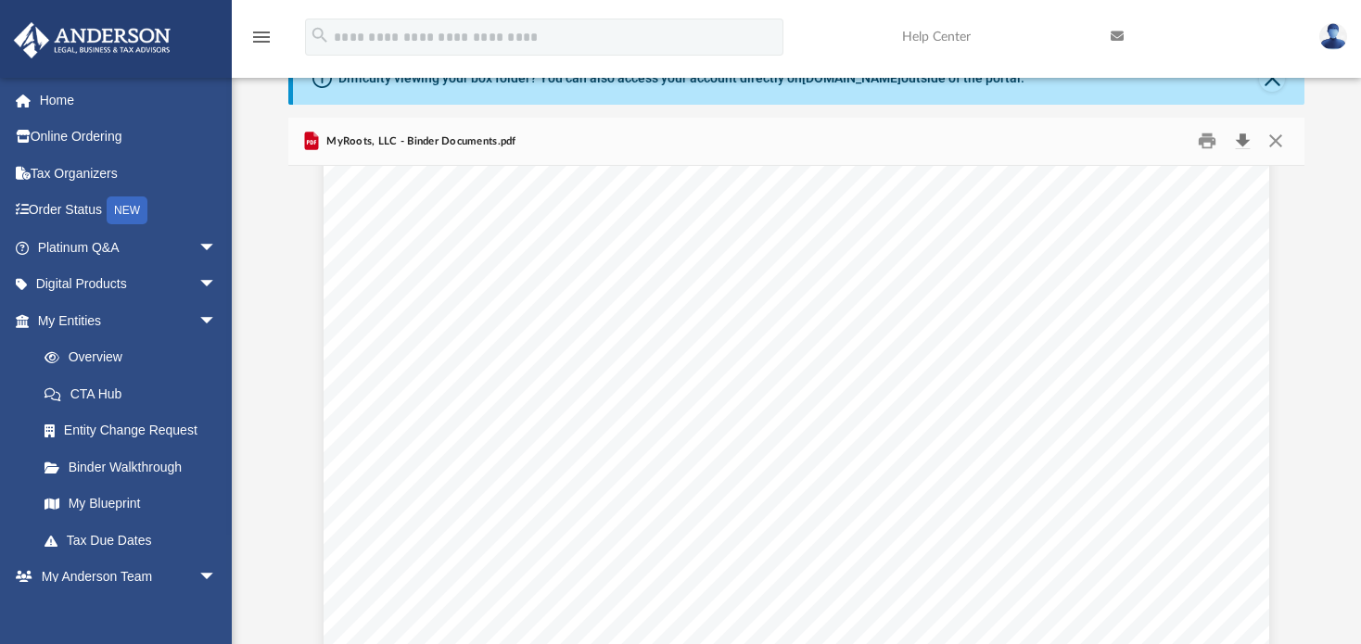
click at [1243, 138] on button "Download" at bounding box center [1242, 141] width 33 height 29
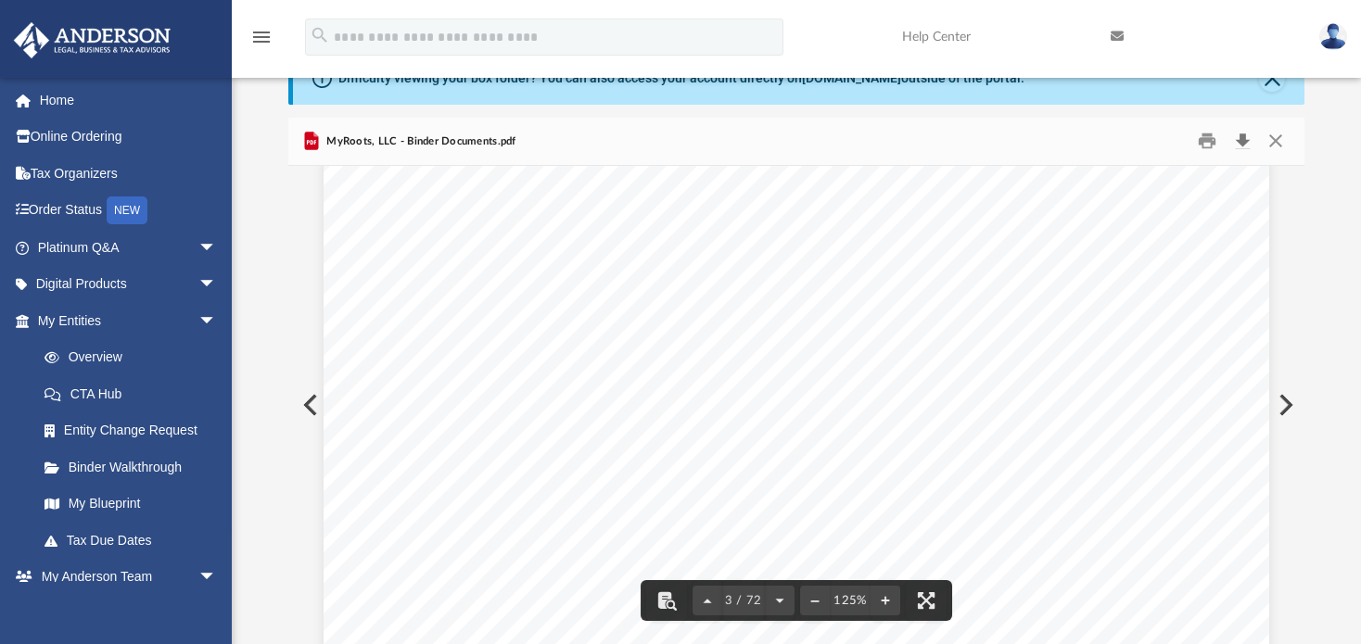
scroll to position [2504, 0]
